Goal: Task Accomplishment & Management: Complete application form

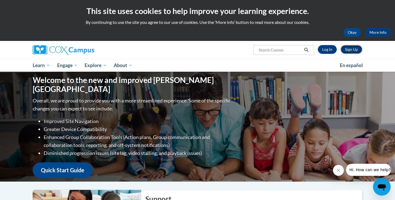
click at [348, 49] on link "Sign Up" at bounding box center [351, 49] width 22 height 9
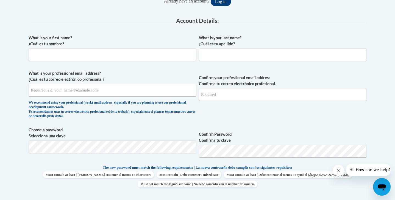
scroll to position [133, 0]
click at [121, 57] on input "What is your first name? ¿Cuál es tu nombre?" at bounding box center [112, 55] width 167 height 13
type input "Nataly"
type input "Flamenco"
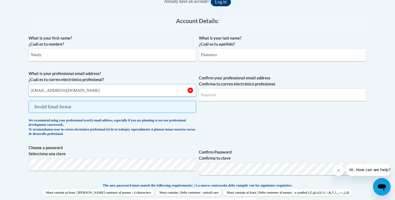
type input "nflamenco1@ggc.edu"
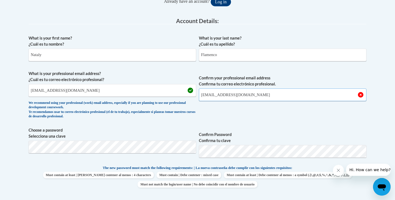
type input "nflamenco1@ggc.edu"
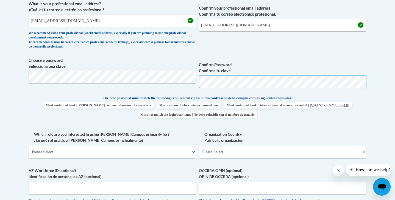
scroll to position [203, 0]
click at [172, 153] on select "Please Select College/University | Colegio/Universidad Community/Nonprofit Part…" at bounding box center [112, 151] width 167 height 13
select select "5a18ea06-2b54-4451-96f2-d152daf9eac5"
click at [29, 145] on select "Please Select College/University | Colegio/Universidad Community/Nonprofit Part…" at bounding box center [112, 151] width 167 height 13
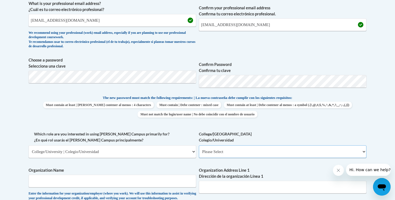
click at [213, 157] on select "Please Select College/University Staff | Empleado universitario College/Univers…" at bounding box center [282, 151] width 167 height 13
select select "99b32b07-cffc-426c-8bf6-0cd77760d84b"
click at [199, 145] on select "Please Select College/University Staff | Empleado universitario College/Univers…" at bounding box center [282, 151] width 167 height 13
click at [148, 178] on input "Organization Name" at bounding box center [112, 181] width 167 height 13
type input "Georgia Gwinnett College"
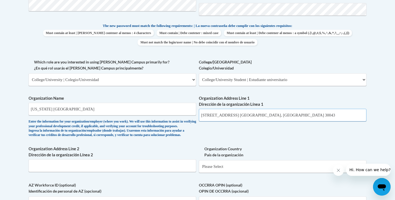
scroll to position [307, 0]
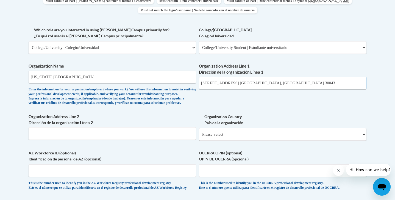
type input "1000 University Center Ln. Lawrenceville, GA. 30043"
click at [207, 141] on select "Please Select United States | Estados Unidos Outside of the United States | Fue…" at bounding box center [282, 134] width 167 height 13
select select "ad49bcad-a171-4b2e-b99c-48b446064914"
click at [199, 137] on select "Please Select United States | Estados Unidos Outside of the United States | Fue…" at bounding box center [282, 134] width 167 height 13
select select
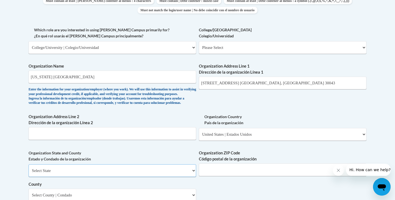
click at [142, 177] on select "Select State Alabama Alaska Arizona Arkansas California Colorado Connecticut De…" at bounding box center [112, 170] width 167 height 13
select select "Georgia"
click at [29, 173] on select "Select State Alabama Alaska Arizona Arkansas California Colorado Connecticut De…" at bounding box center [112, 170] width 167 height 13
click at [213, 173] on input "Organization ZIP Code Código postal de la organización" at bounding box center [282, 169] width 167 height 13
type input "30043"
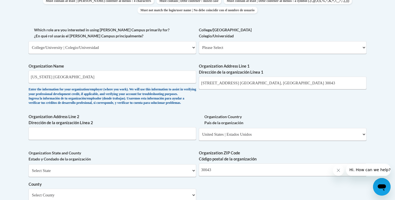
scroll to position [448, 0]
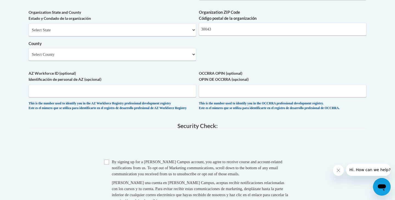
click at [136, 61] on select "Select County Appling Atkinson Bacon Baker Baldwin Banks Barrow Bartow Ben Hill…" at bounding box center [112, 54] width 167 height 13
select select "Gwinnett"
click at [29, 57] on select "Select County Appling Atkinson Bacon Baker Baldwin Banks Barrow Bartow Ben Hill…" at bounding box center [112, 54] width 167 height 13
click at [107, 164] on input "Checkbox" at bounding box center [106, 161] width 5 height 5
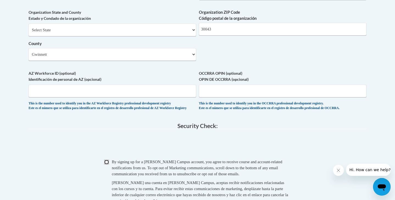
checkbox input "true"
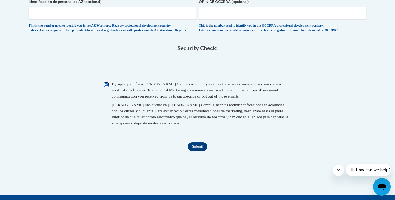
scroll to position [525, 0]
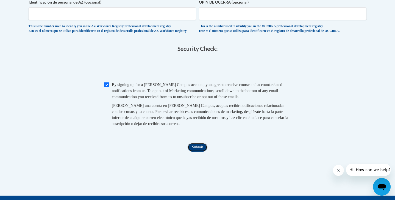
click at [198, 152] on input "Submit" at bounding box center [197, 147] width 20 height 9
